Goal: Check status

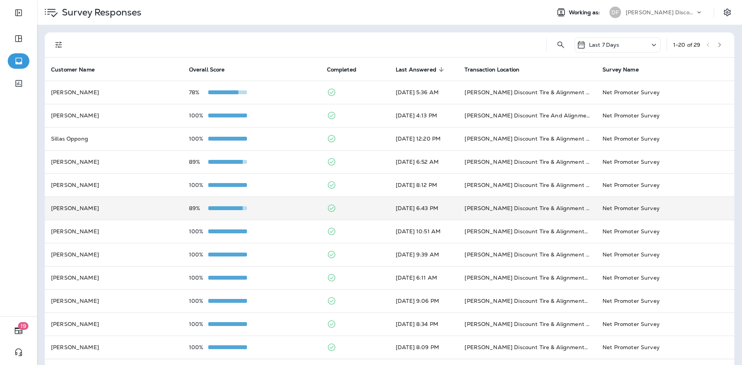
click at [146, 215] on td "[PERSON_NAME]" at bounding box center [114, 208] width 138 height 23
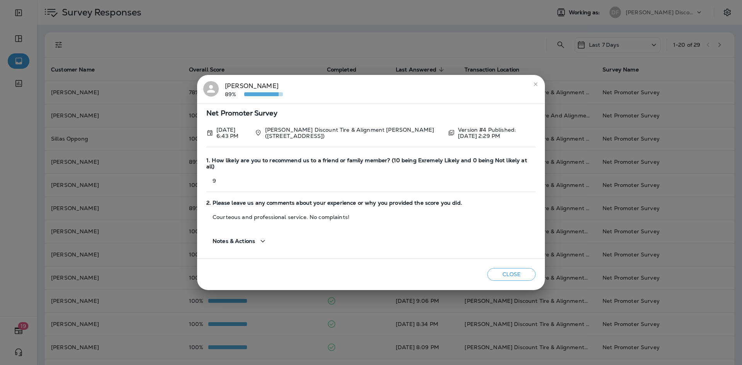
click at [534, 87] on icon "close" at bounding box center [536, 84] width 6 height 6
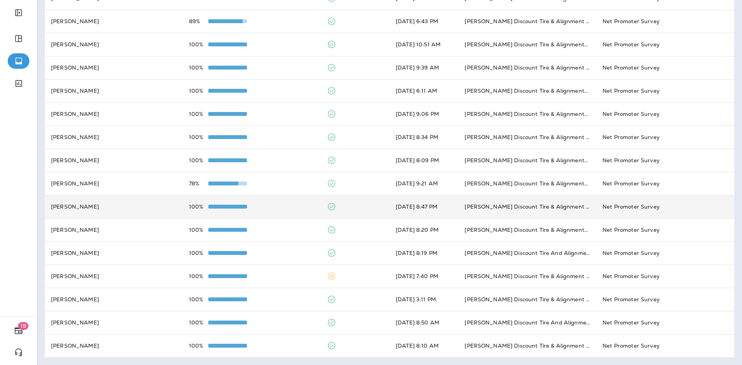
scroll to position [187, 0]
click at [101, 199] on td "[PERSON_NAME]" at bounding box center [114, 206] width 138 height 23
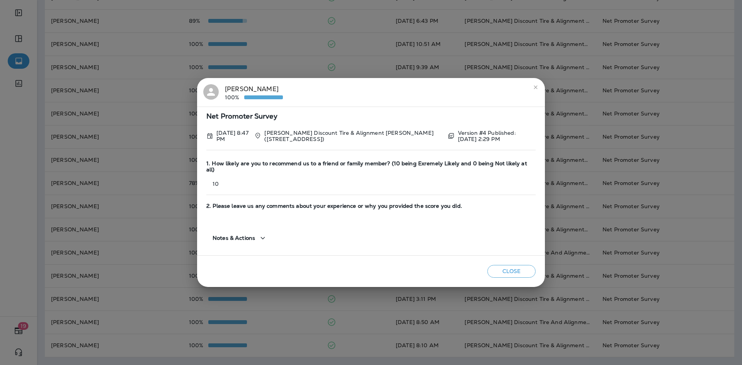
click at [537, 90] on icon "close" at bounding box center [536, 87] width 6 height 6
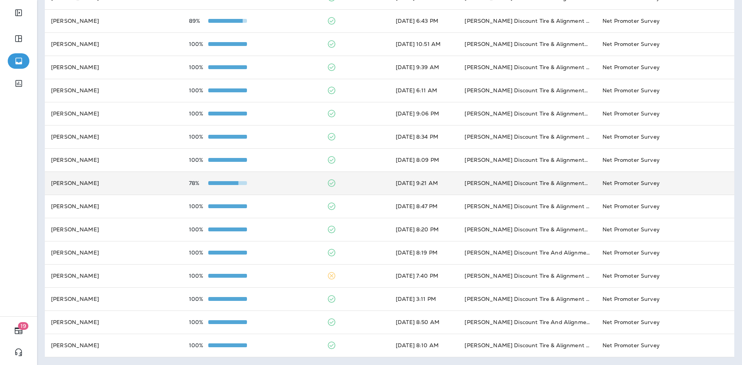
click at [93, 189] on td "[PERSON_NAME]" at bounding box center [114, 183] width 138 height 23
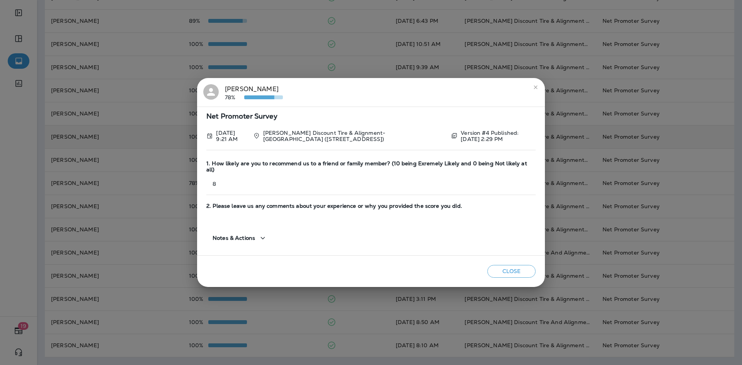
drag, startPoint x: 533, startPoint y: 90, endPoint x: 442, endPoint y: 144, distance: 106.3
click at [534, 89] on icon "close" at bounding box center [536, 87] width 6 height 6
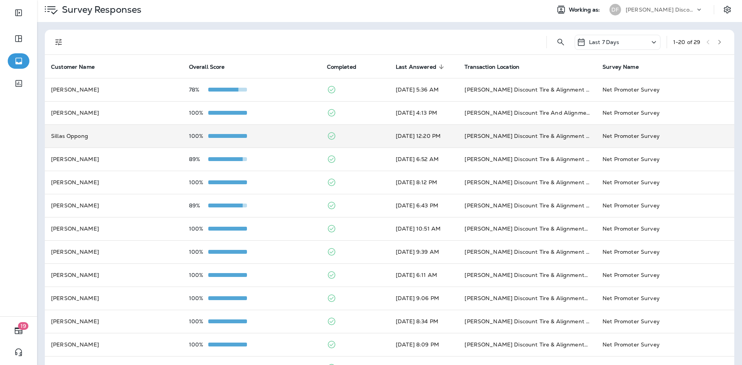
scroll to position [0, 0]
